Goal: Information Seeking & Learning: Learn about a topic

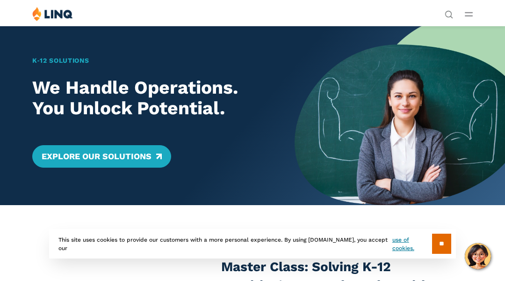
click at [47, 47] on div "K‑12 Solutions We Handle Operations. You Unlock Potential. Explore Our Solutions" at bounding box center [147, 115] width 295 height 179
